Goal: Book appointment/travel/reservation

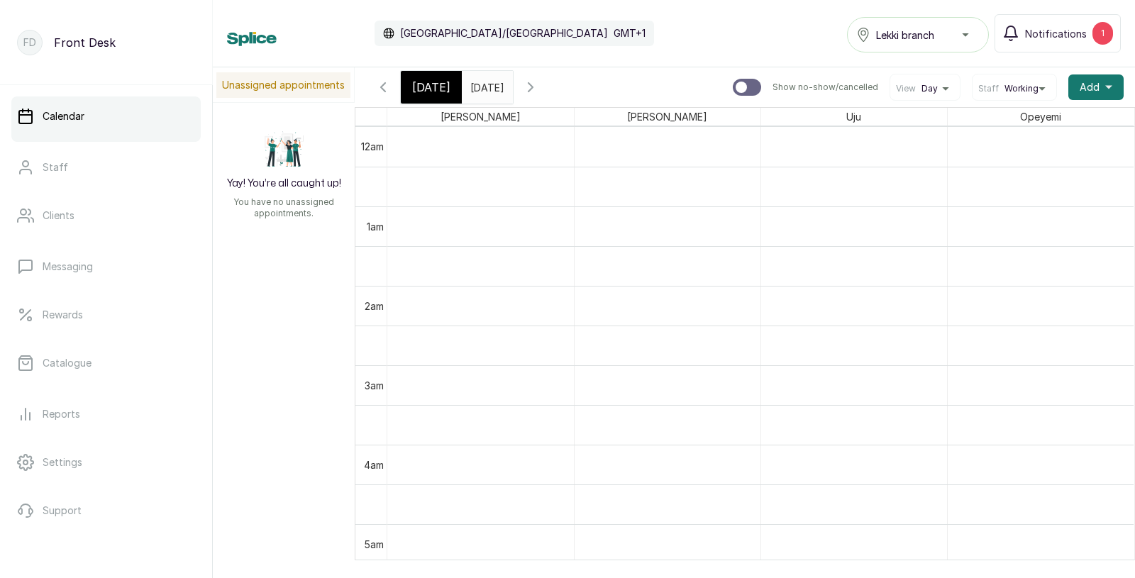
scroll to position [917, 0]
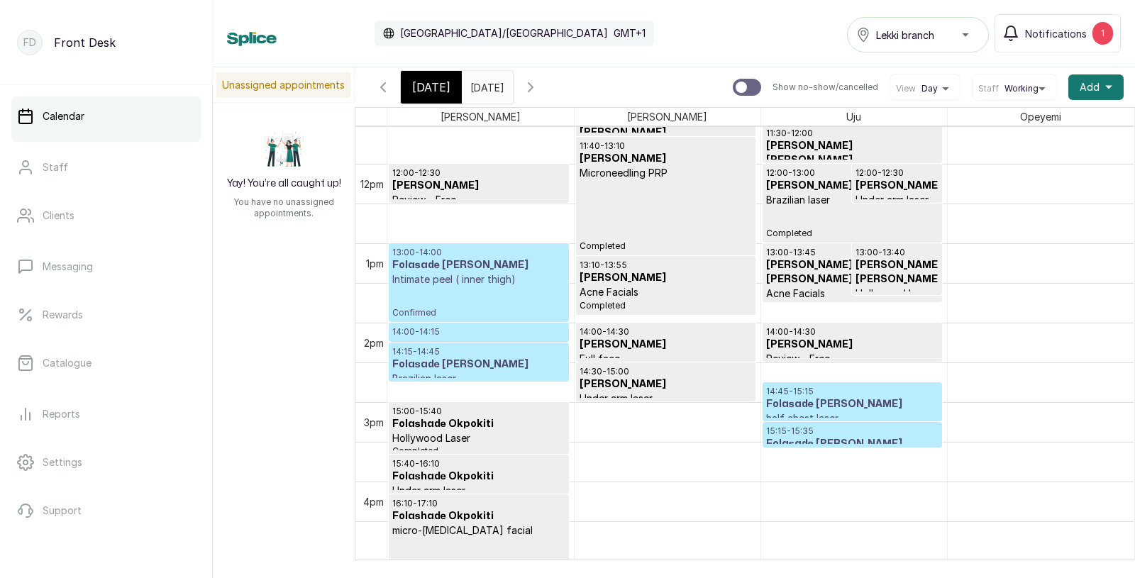
click at [482, 87] on input "[DATE]" at bounding box center [474, 84] width 23 height 24
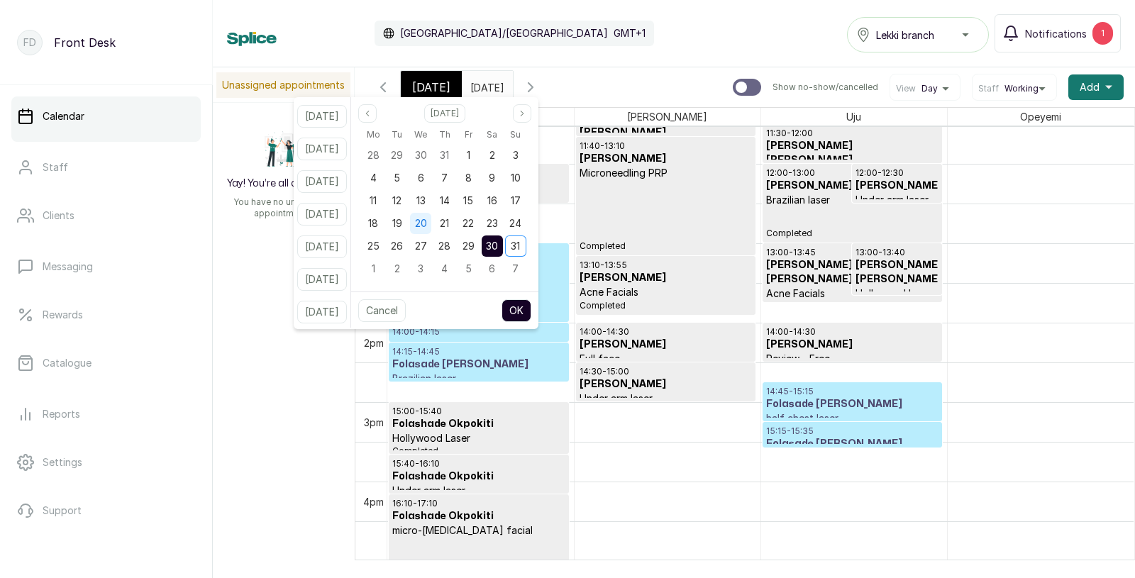
click at [427, 222] on span "20" at bounding box center [421, 223] width 12 height 12
click at [529, 309] on button "OK" at bounding box center [517, 310] width 30 height 23
type input "[DATE]"
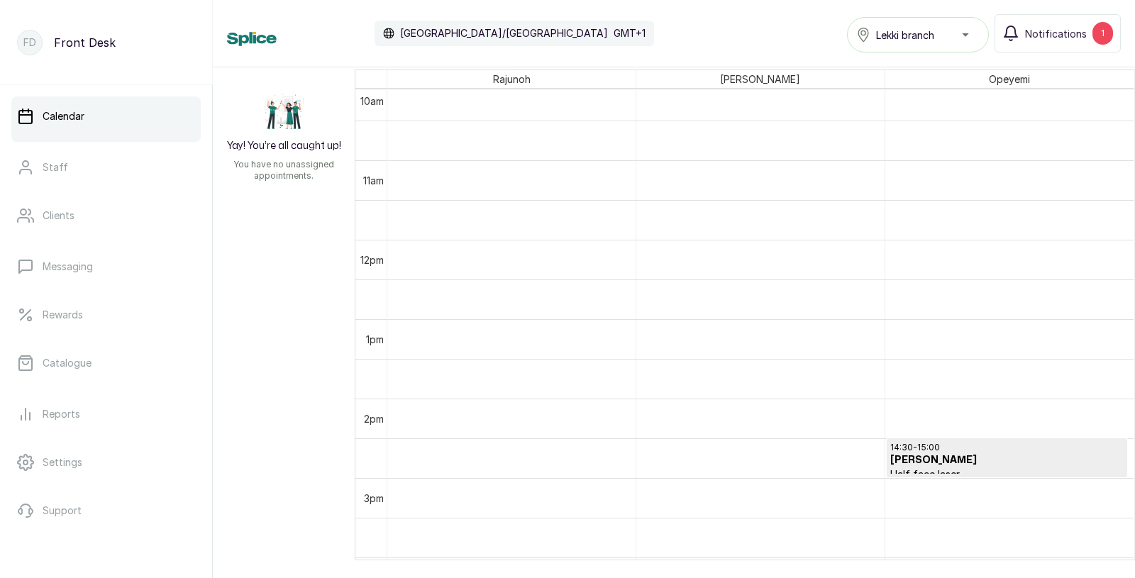
scroll to position [0, 0]
